Goal: Task Accomplishment & Management: Manage account settings

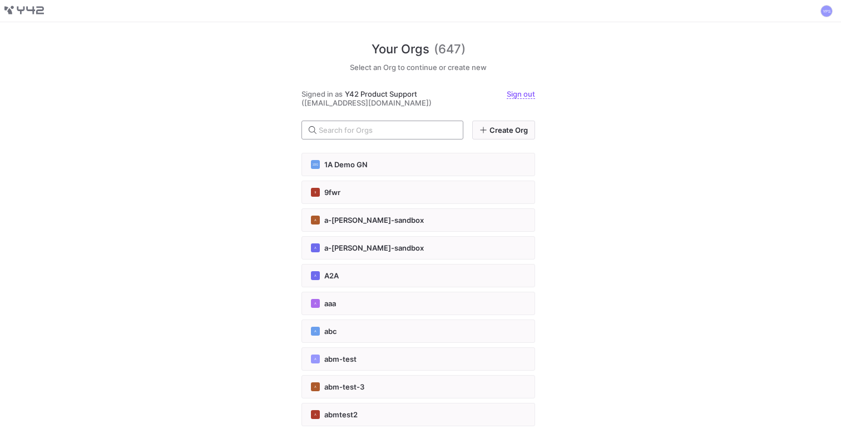
click at [346, 126] on input "text" at bounding box center [386, 130] width 135 height 9
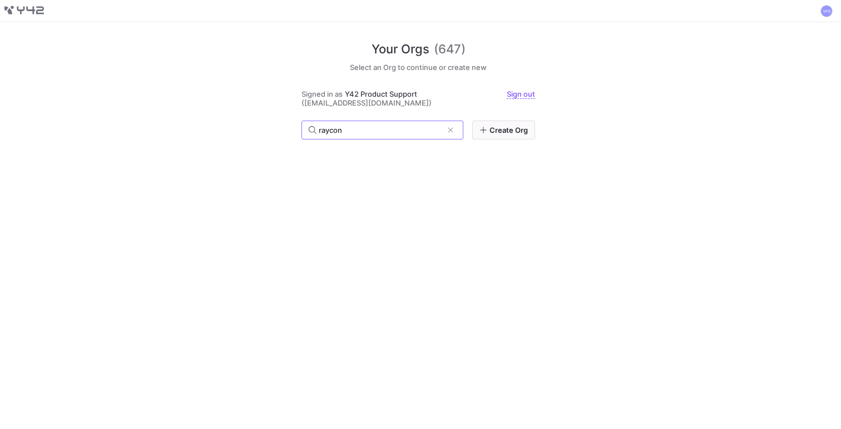
type input "raycon"
click at [450, 128] on span at bounding box center [450, 130] width 11 height 11
click at [249, 98] on div "Your Orgs (647) Select an Org to continue or create new Signed in as Y42 Produc…" at bounding box center [420, 225] width 841 height 407
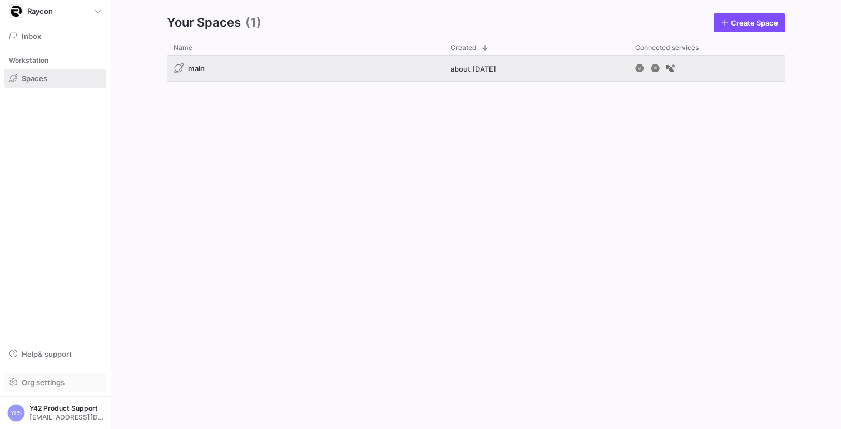
click at [52, 384] on span "Org settings" at bounding box center [43, 382] width 43 height 9
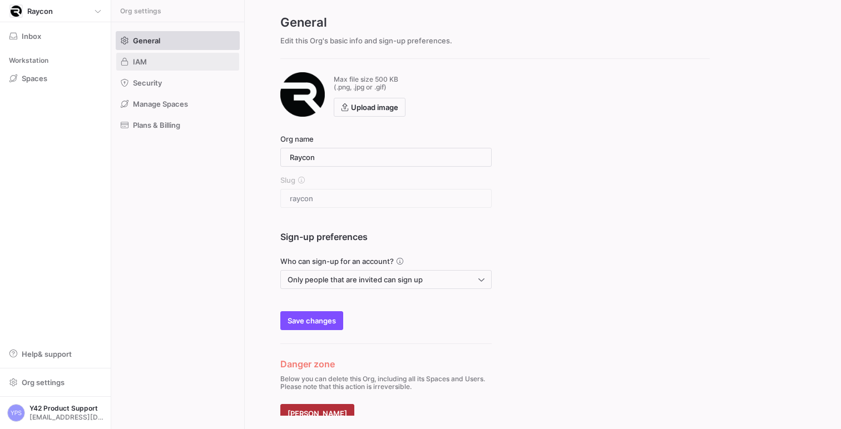
click at [166, 58] on span at bounding box center [177, 62] width 123 height 18
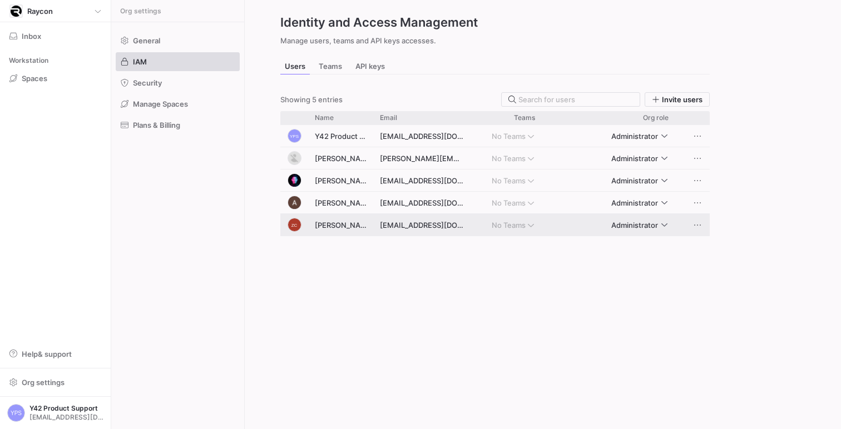
click at [656, 225] on span "Administrator" at bounding box center [634, 225] width 47 height 9
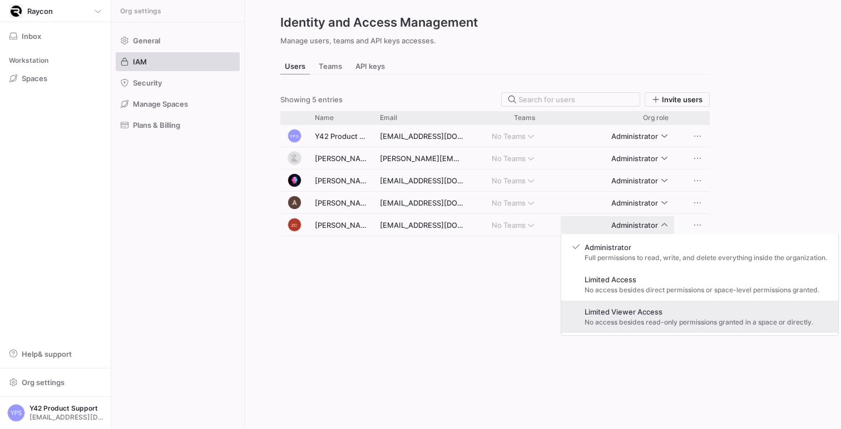
click at [632, 316] on span "Limited Viewer Access" at bounding box center [698, 312] width 229 height 9
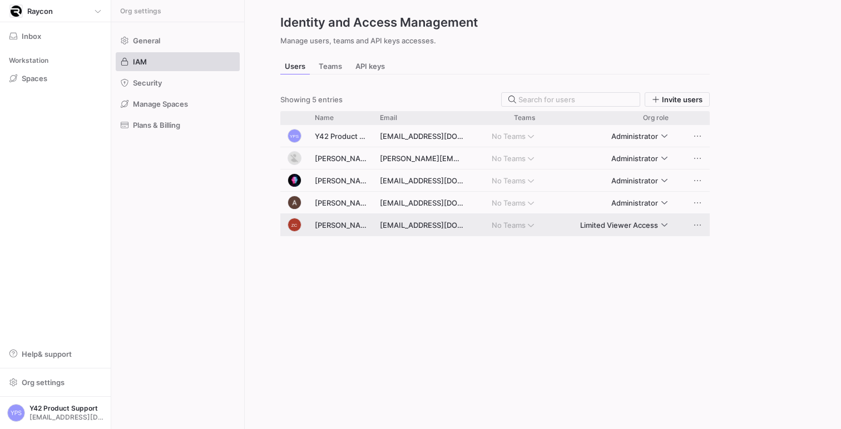
click at [616, 223] on span "Limited Viewer Access" at bounding box center [619, 225] width 78 height 9
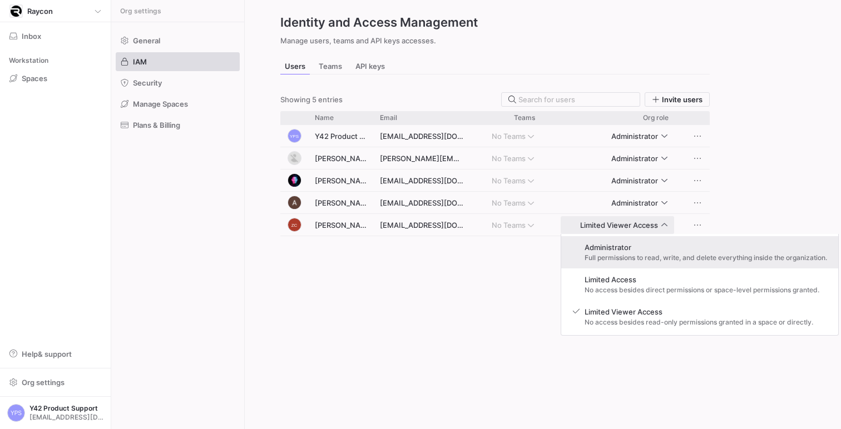
click at [621, 251] on div "Administrator Full permissions to read, write, and delete everything inside the…" at bounding box center [705, 252] width 242 height 19
